Goal: Obtain resource: Download file/media

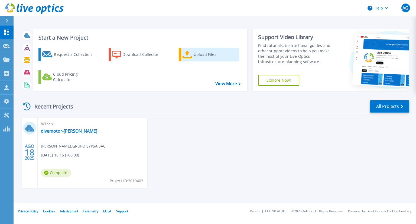
click at [192, 55] on icon at bounding box center [188, 55] width 10 height 8
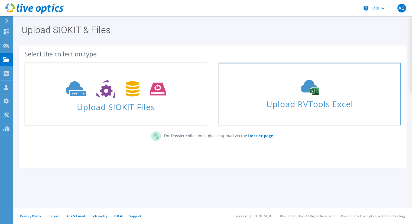
click at [307, 102] on span "Upload RVTools Excel" at bounding box center [310, 103] width 182 height 12
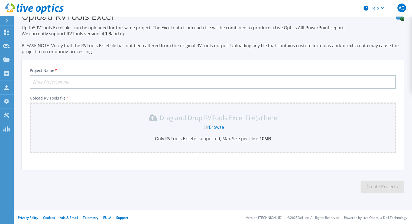
scroll to position [15, 0]
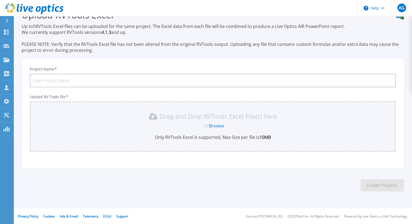
click at [107, 82] on input "Project Name *" at bounding box center [213, 81] width 366 height 14
click at [105, 82] on input "DI" at bounding box center [213, 81] width 366 height 14
type input "DivemotorSetiembre"
click at [216, 125] on link "Browse" at bounding box center [216, 126] width 15 height 6
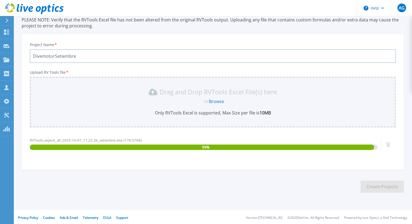
scroll to position [41, 0]
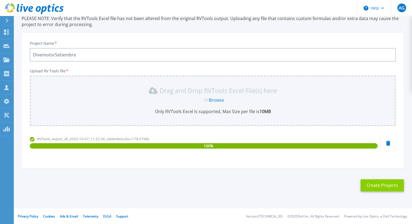
click at [372, 185] on button "Create Projects" at bounding box center [382, 185] width 43 height 12
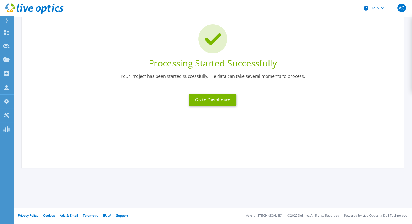
scroll to position [34, 0]
click at [215, 102] on button "Go to Dashboard" at bounding box center [212, 100] width 47 height 12
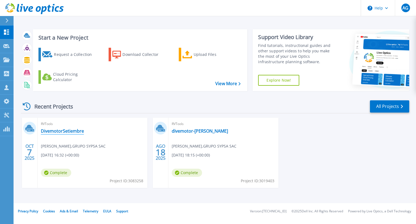
click at [50, 131] on link "DivemotorSetiembre" at bounding box center [62, 130] width 43 height 5
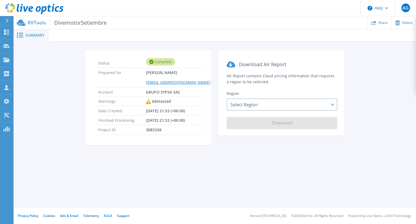
click at [10, 21] on div at bounding box center [9, 20] width 9 height 9
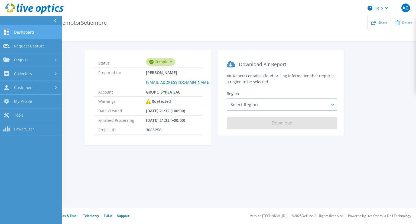
click at [13, 30] on link "Dashboard Dashboard" at bounding box center [31, 32] width 62 height 14
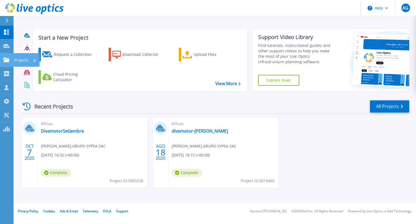
click at [18, 61] on p "Projects" at bounding box center [21, 60] width 14 height 14
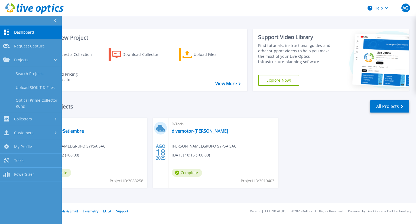
click at [26, 33] on span "Dashboard" at bounding box center [24, 32] width 20 height 5
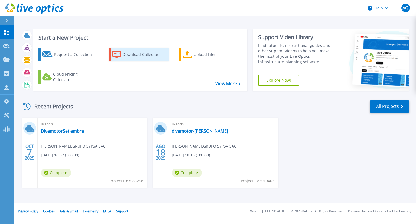
click at [120, 54] on icon at bounding box center [117, 55] width 9 height 8
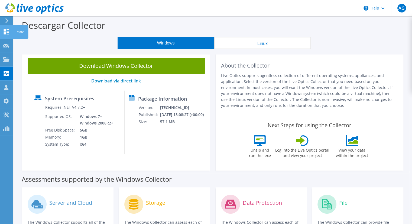
click at [6, 34] on div at bounding box center [6, 33] width 7 height 6
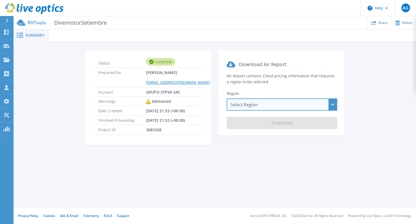
click at [272, 107] on div "Select Region [GEOGRAPHIC_DATA] ([GEOGRAPHIC_DATA]) [GEOGRAPHIC_DATA] ([GEOGRAP…" at bounding box center [282, 104] width 111 height 12
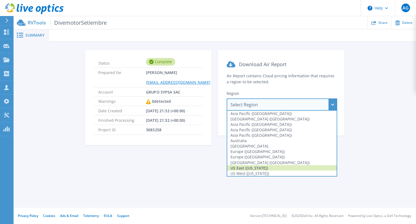
click at [250, 167] on div "US East ([US_STATE])" at bounding box center [282, 167] width 110 height 5
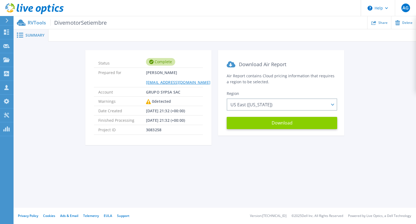
click at [261, 126] on button "Download" at bounding box center [282, 123] width 111 height 12
